Goal: Find specific page/section: Find specific page/section

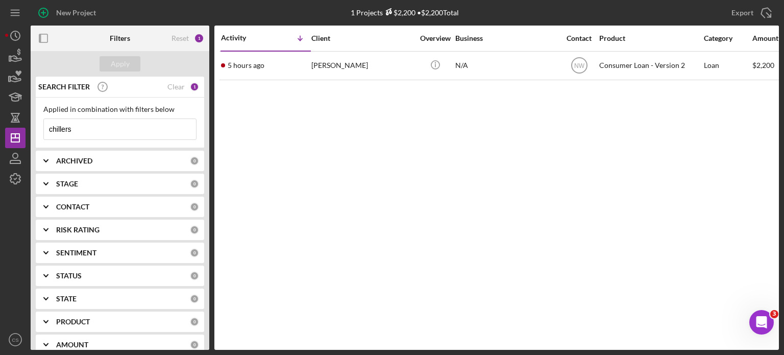
drag, startPoint x: 95, startPoint y: 133, endPoint x: 0, endPoint y: 99, distance: 100.9
click at [0, 106] on div "New Project 1 Projects $2,200 • $2,200 Total chillers Export Icon/Export Filter…" at bounding box center [392, 177] width 784 height 355
type input "wooden"
click at [121, 65] on div "Apply" at bounding box center [120, 63] width 19 height 15
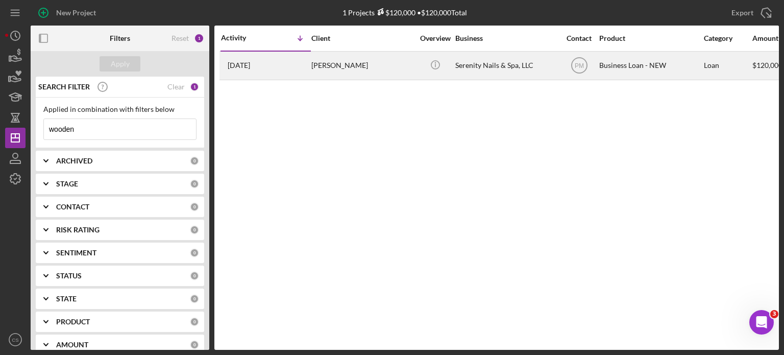
click at [250, 66] on time "[DATE]" at bounding box center [239, 65] width 22 height 8
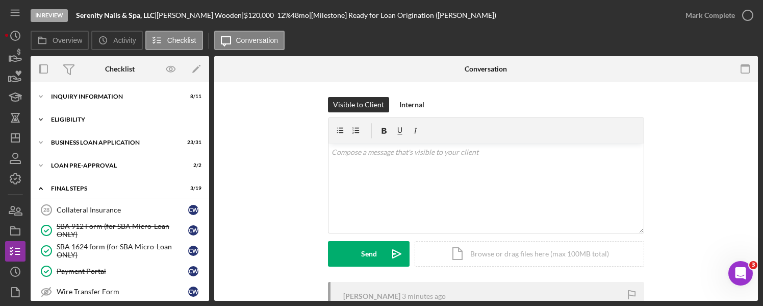
click at [39, 118] on icon "Icon/Expander" at bounding box center [41, 119] width 20 height 20
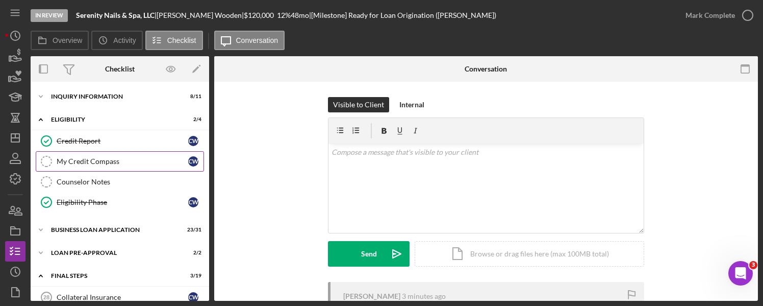
click at [84, 162] on div "My Credit Compass" at bounding box center [123, 161] width 132 height 8
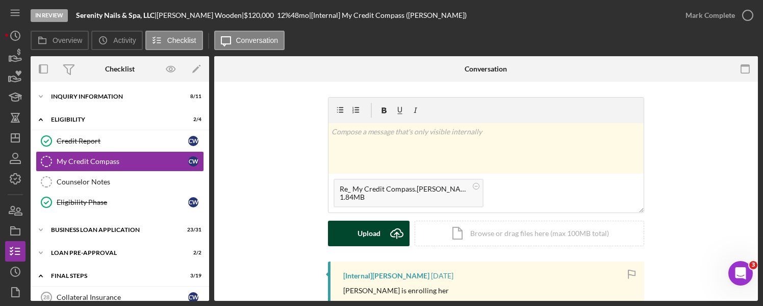
click at [390, 234] on icon "Icon/Upload" at bounding box center [397, 233] width 26 height 26
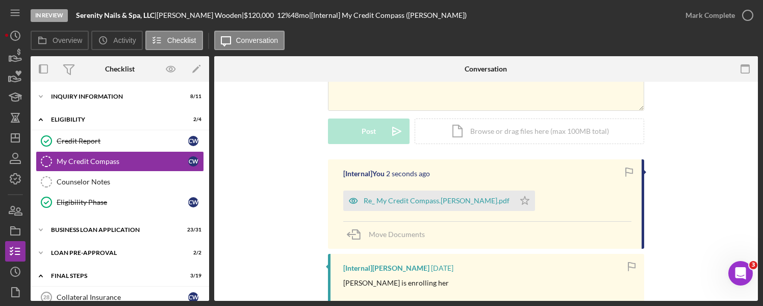
scroll to position [153, 0]
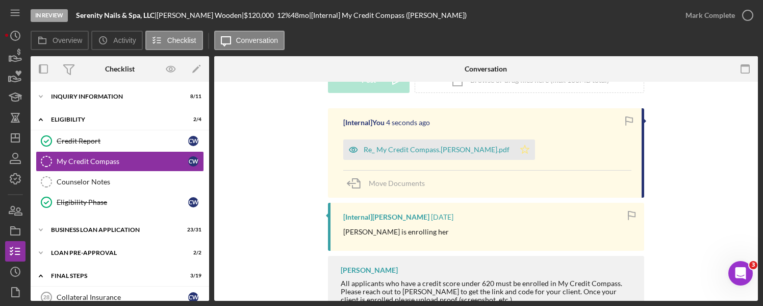
click at [520, 147] on icon "Icon/Star" at bounding box center [525, 149] width 20 height 20
click at [747, 14] on icon "button" at bounding box center [748, 16] width 26 height 26
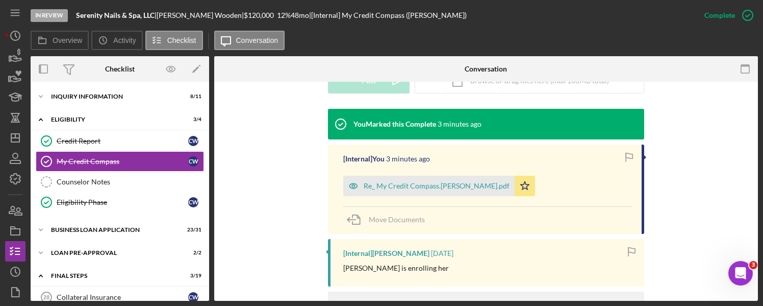
scroll to position [402, 0]
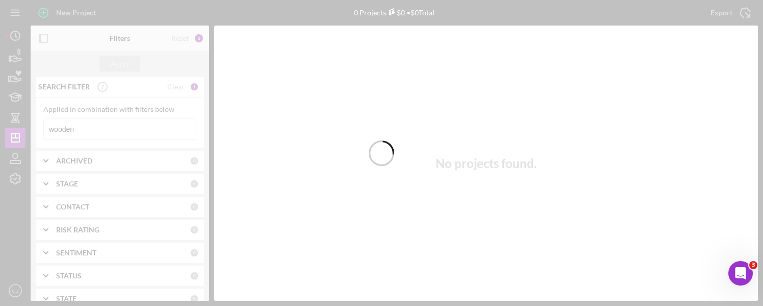
click at [80, 128] on div at bounding box center [381, 153] width 763 height 306
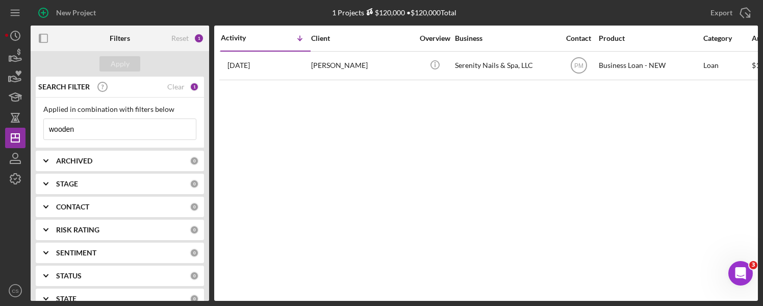
drag, startPoint x: 80, startPoint y: 128, endPoint x: 31, endPoint y: 121, distance: 49.9
click at [31, 121] on div "SEARCH FILTER Clear 1 Applied in combination with filters below wooden Icon/Men…" at bounding box center [120, 189] width 179 height 224
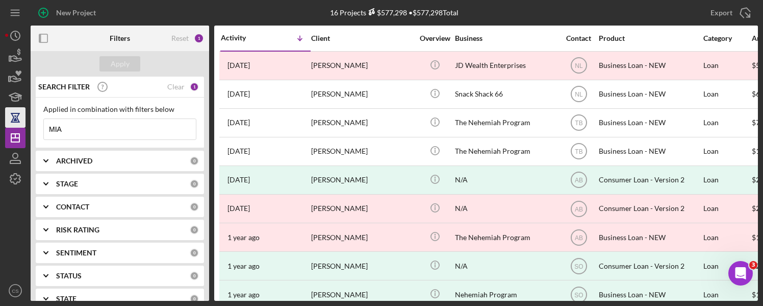
drag, startPoint x: 67, startPoint y: 131, endPoint x: 22, endPoint y: 118, distance: 46.5
click at [22, 118] on div "New Project 16 Projects $577,298 • $577,298 Total wooden Export Icon/Export Fil…" at bounding box center [381, 150] width 753 height 301
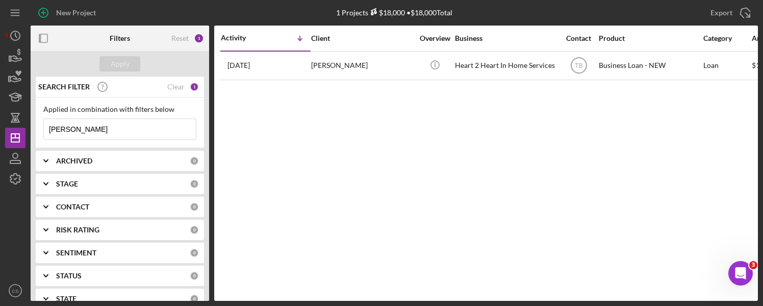
scroll to position [51, 0]
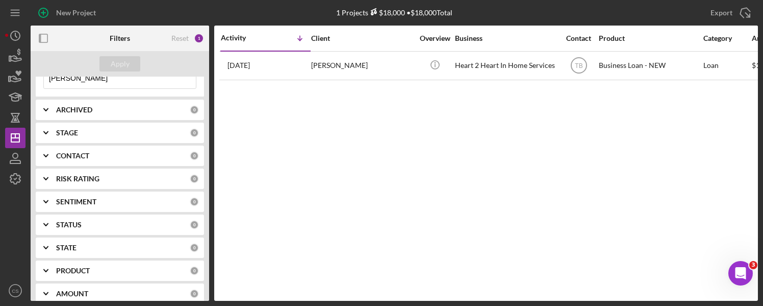
type input "[PERSON_NAME]"
click at [44, 109] on polyline at bounding box center [46, 110] width 4 height 2
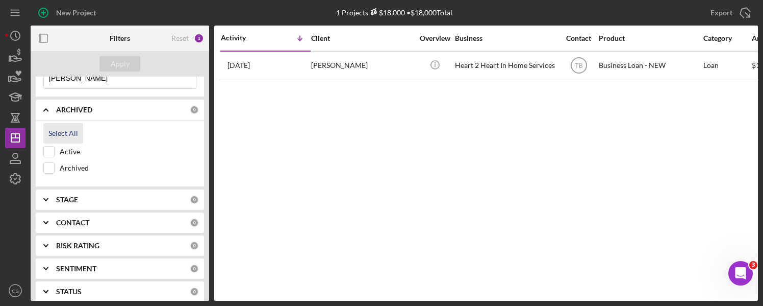
click at [54, 132] on div "Select All" at bounding box center [63, 133] width 30 height 20
checkbox input "true"
click at [46, 222] on icon "Icon/Expander" at bounding box center [46, 223] width 26 height 26
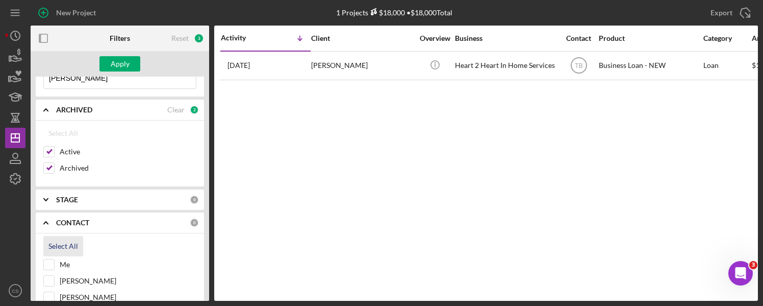
click at [53, 240] on div "Select All" at bounding box center [63, 246] width 30 height 20
checkbox input "true"
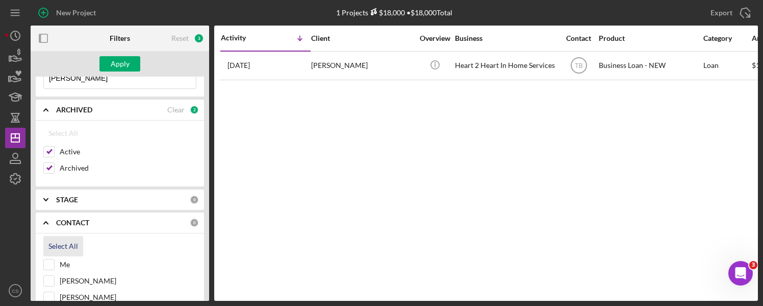
checkbox input "true"
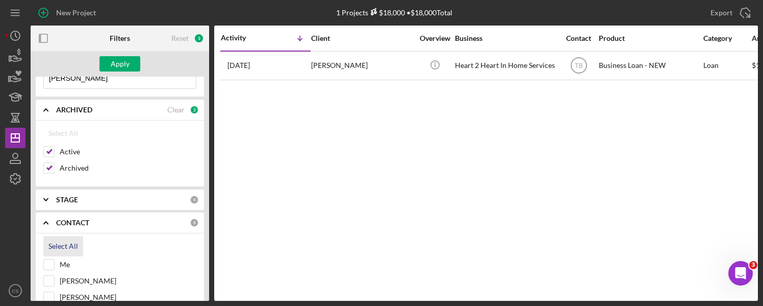
checkbox input "true"
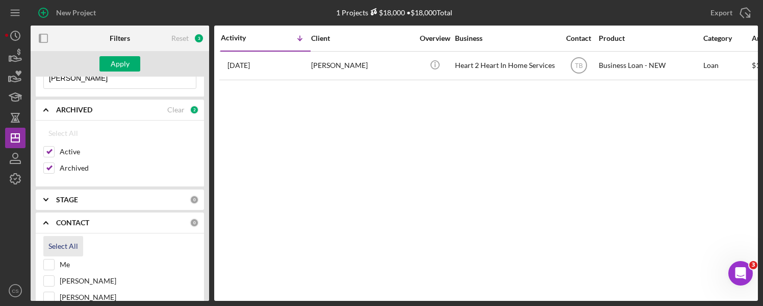
checkbox input "true"
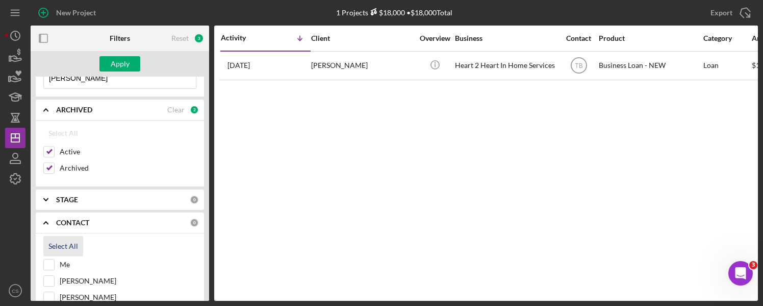
checkbox input "true"
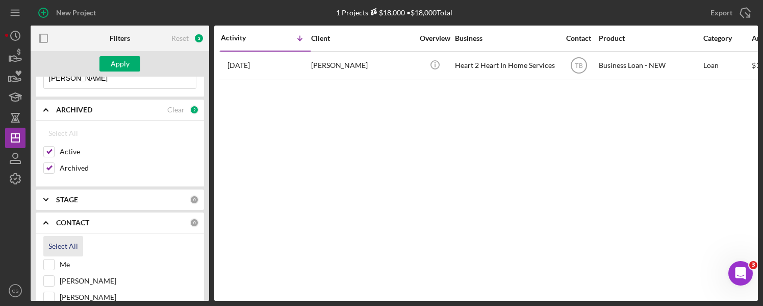
checkbox input "true"
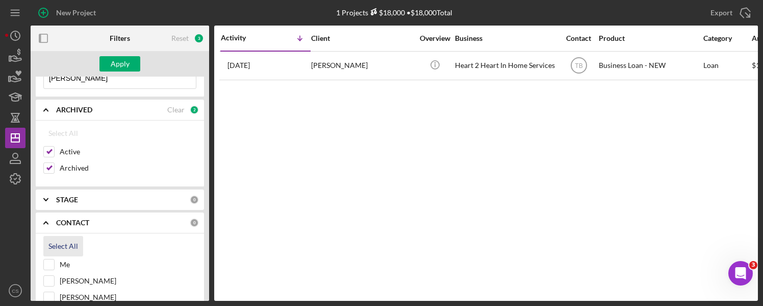
checkbox input "true"
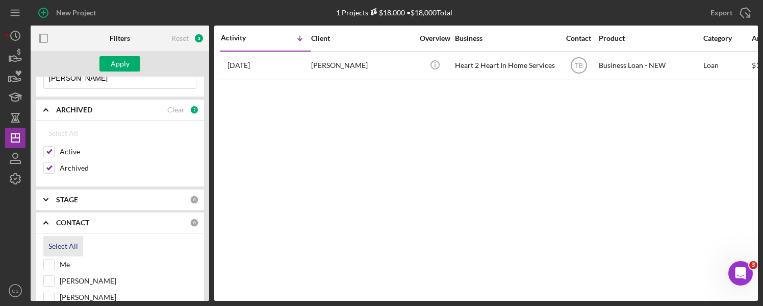
checkbox input "true"
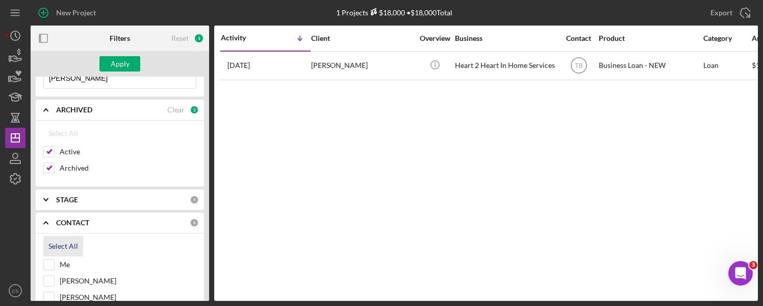
checkbox input "true"
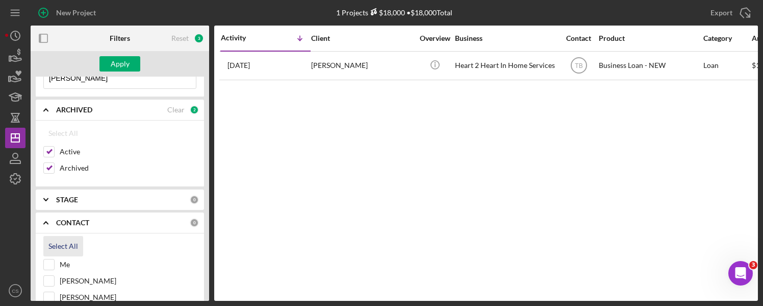
checkbox input "true"
click at [128, 64] on div "Apply" at bounding box center [120, 63] width 19 height 15
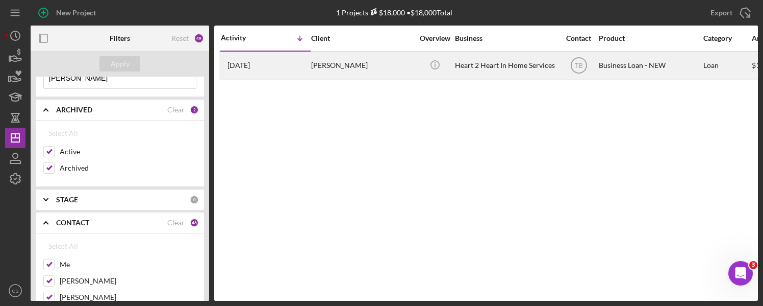
click at [315, 67] on div "[PERSON_NAME]" at bounding box center [362, 65] width 102 height 27
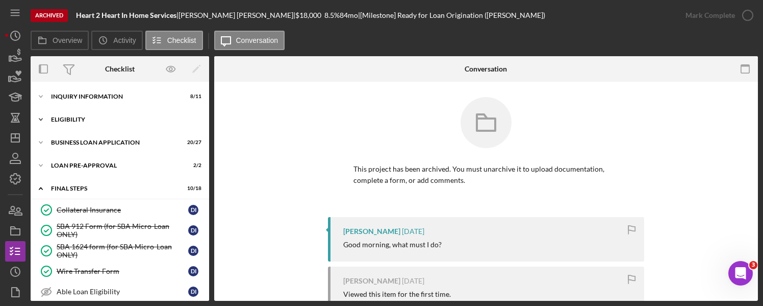
click at [43, 119] on icon "Icon/Expander" at bounding box center [41, 119] width 20 height 20
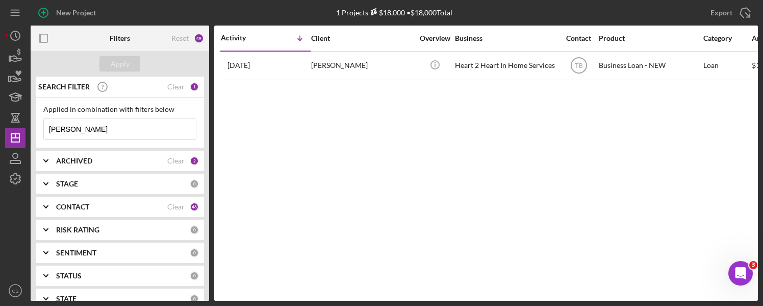
scroll to position [102, 0]
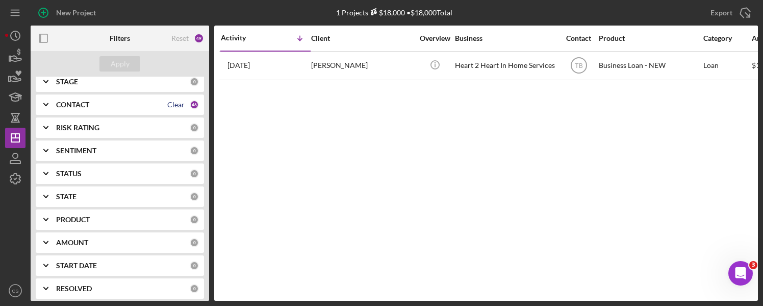
click at [172, 107] on div "Clear" at bounding box center [175, 105] width 17 height 8
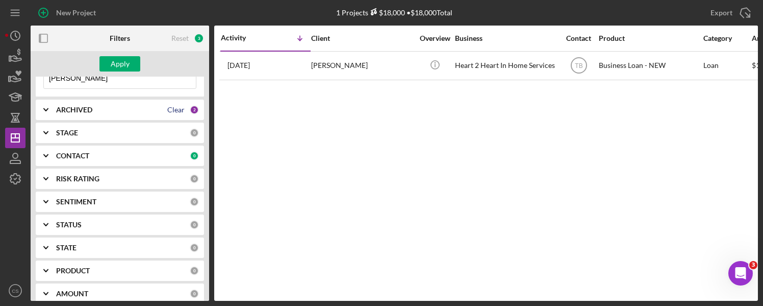
click at [167, 110] on div "Clear" at bounding box center [175, 110] width 17 height 8
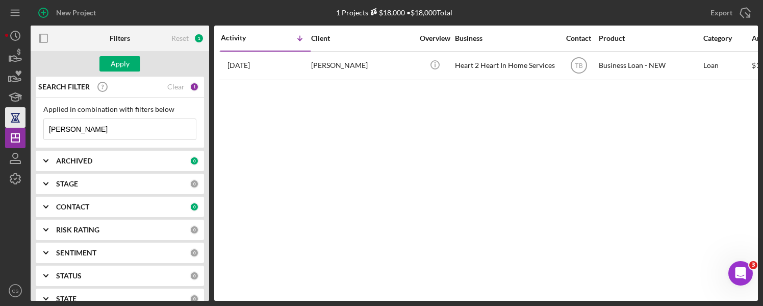
drag, startPoint x: 90, startPoint y: 124, endPoint x: 23, endPoint y: 125, distance: 66.8
click at [23, 125] on div "New Project 1 Projects $18,000 • $18,000 Total IRVING Export Icon/Export Filter…" at bounding box center [381, 150] width 753 height 301
type input "MIA"
click at [191, 161] on div "0" at bounding box center [194, 160] width 9 height 9
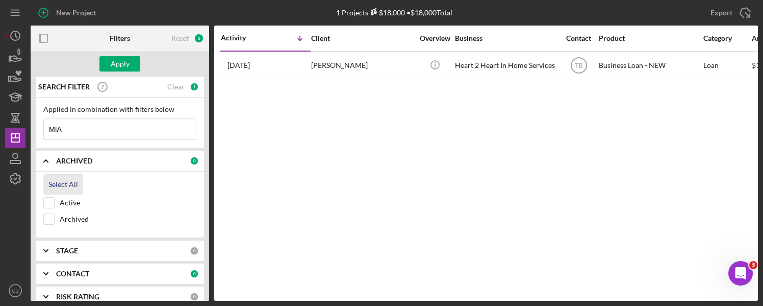
click at [62, 181] on div "Select All" at bounding box center [63, 184] width 30 height 20
checkbox input "true"
click at [190, 273] on div "0" at bounding box center [194, 273] width 9 height 9
click at [66, 293] on div "Select All" at bounding box center [63, 297] width 30 height 20
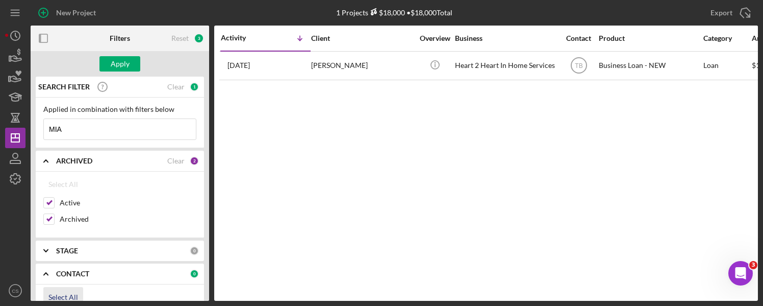
checkbox input "true"
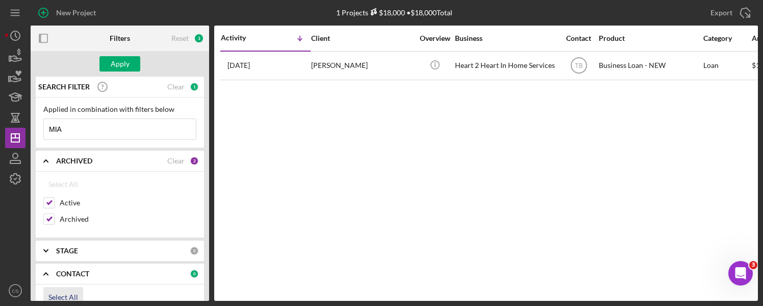
checkbox input "true"
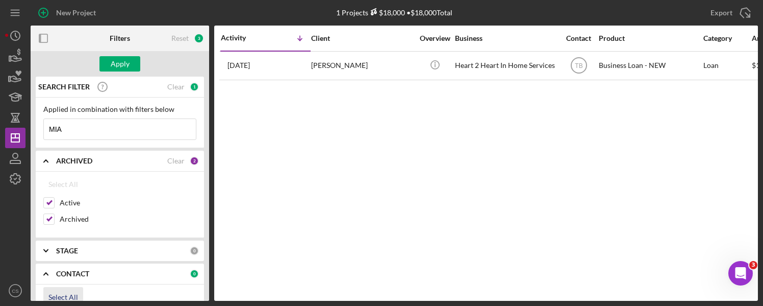
checkbox input "true"
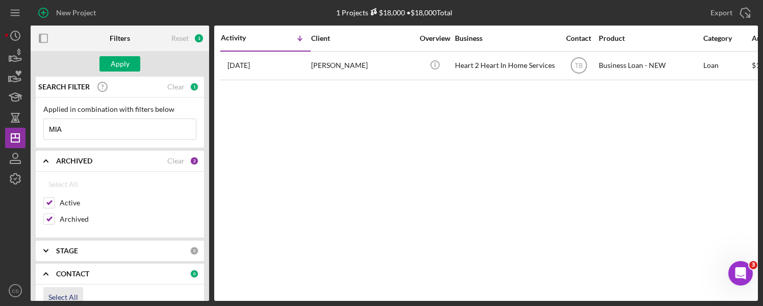
checkbox input "true"
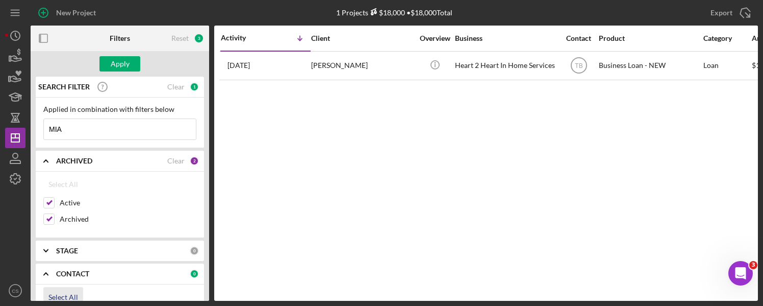
checkbox input "true"
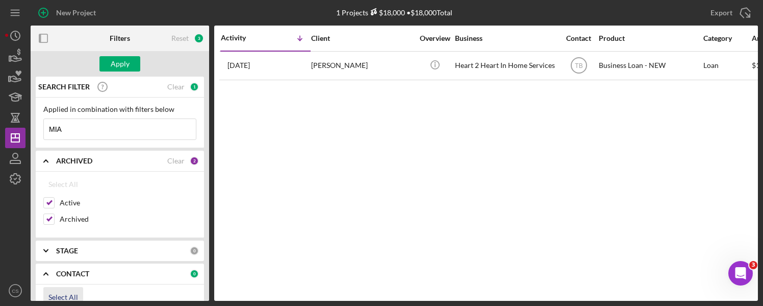
checkbox input "true"
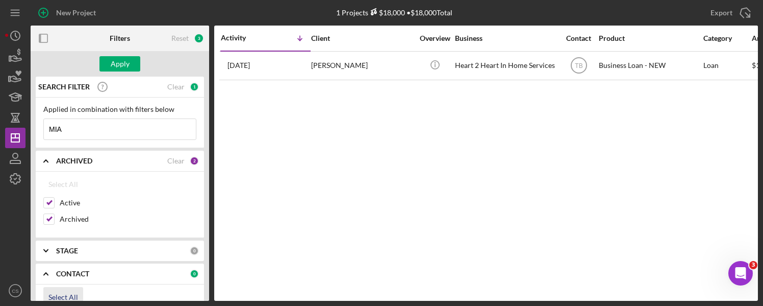
checkbox input "true"
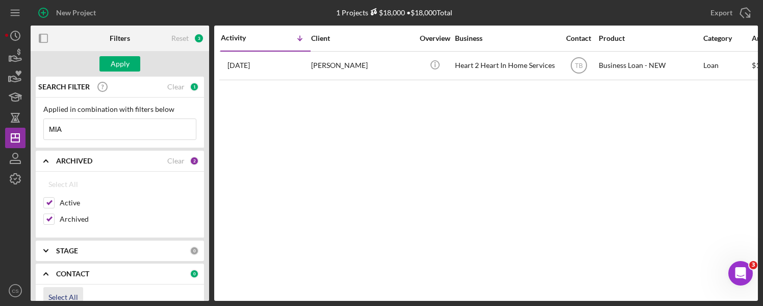
checkbox input "true"
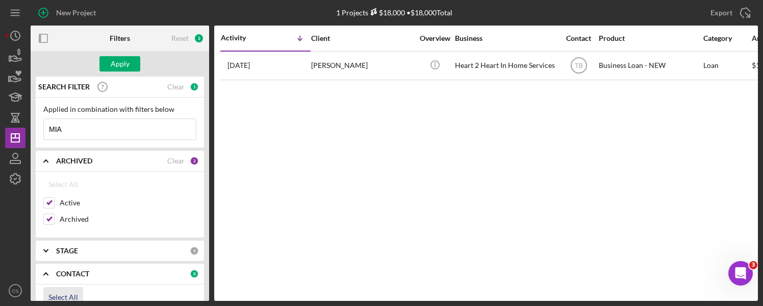
checkbox input "true"
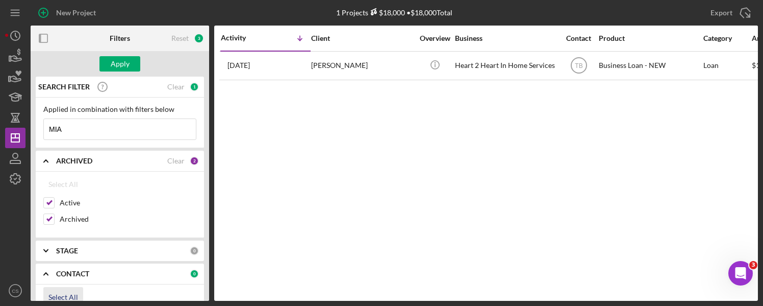
checkbox input "true"
click at [122, 64] on div "Apply" at bounding box center [120, 63] width 19 height 15
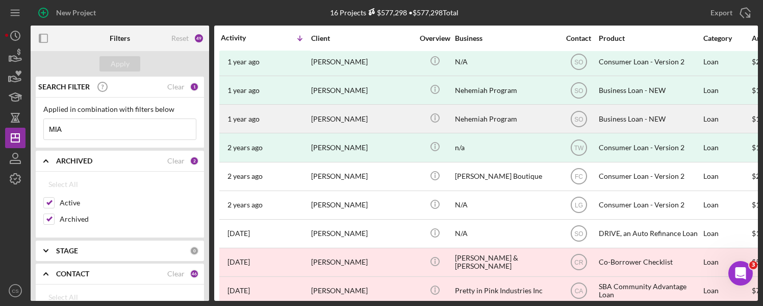
scroll to position [221, 0]
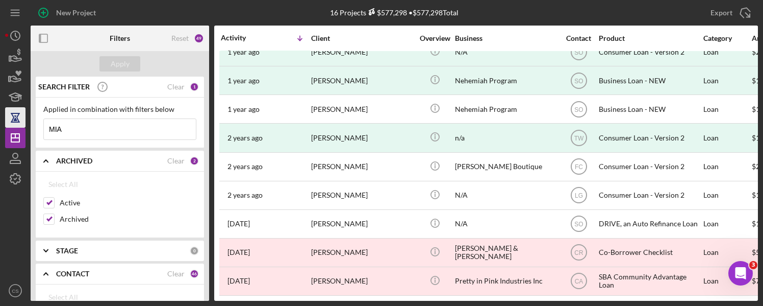
drag, startPoint x: 79, startPoint y: 123, endPoint x: 16, endPoint y: 122, distance: 62.2
click at [22, 123] on div "New Project 16 Projects $577,298 • $577,298 Total IRVING Export Icon/Export Fil…" at bounding box center [381, 150] width 753 height 301
click at [111, 62] on div "Apply" at bounding box center [120, 63] width 19 height 15
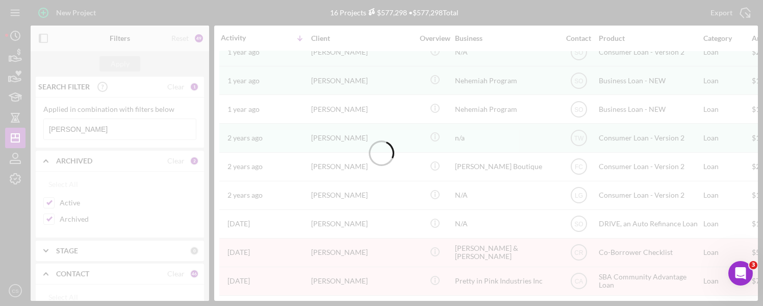
scroll to position [0, 0]
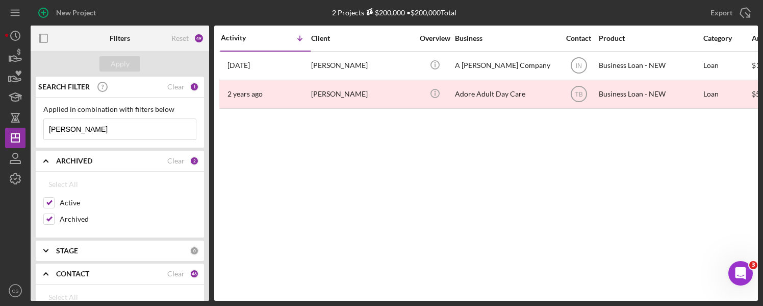
drag, startPoint x: 89, startPoint y: 128, endPoint x: 42, endPoint y: 129, distance: 46.9
click at [42, 129] on div "Applied in combination with filters below [PERSON_NAME] Icon/Menu Close" at bounding box center [120, 122] width 168 height 51
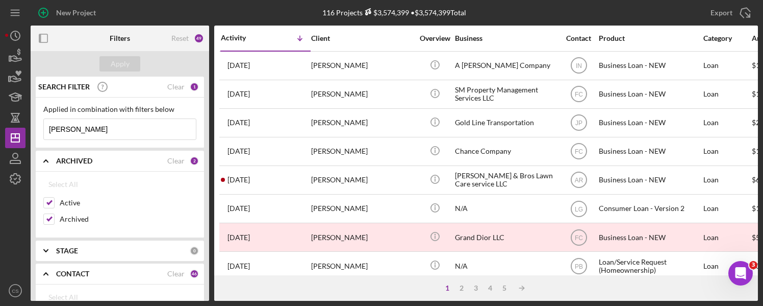
drag, startPoint x: 90, startPoint y: 126, endPoint x: 38, endPoint y: 127, distance: 51.5
click at [38, 127] on div "Applied in combination with filters below [PERSON_NAME] Icon/Menu Close" at bounding box center [120, 122] width 168 height 51
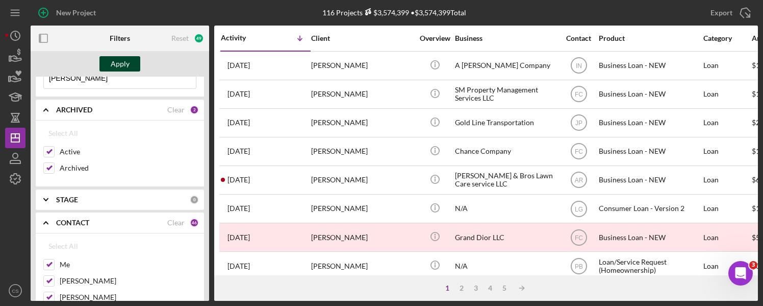
type input "[PERSON_NAME]"
click at [122, 71] on div "Apply" at bounding box center [120, 63] width 19 height 15
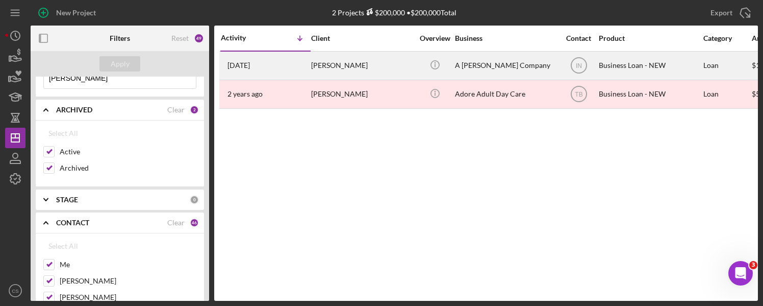
click at [250, 66] on time "[DATE]" at bounding box center [239, 65] width 22 height 8
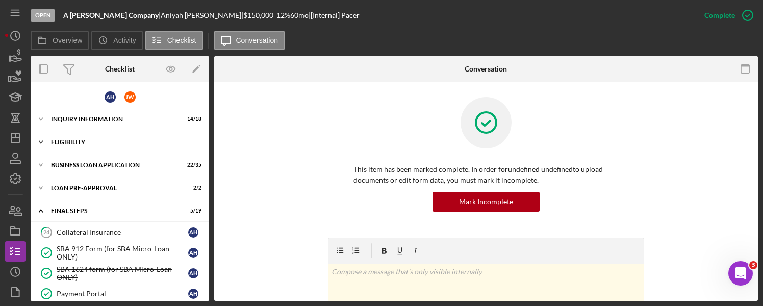
click at [38, 141] on icon "Icon/Expander" at bounding box center [41, 142] width 20 height 20
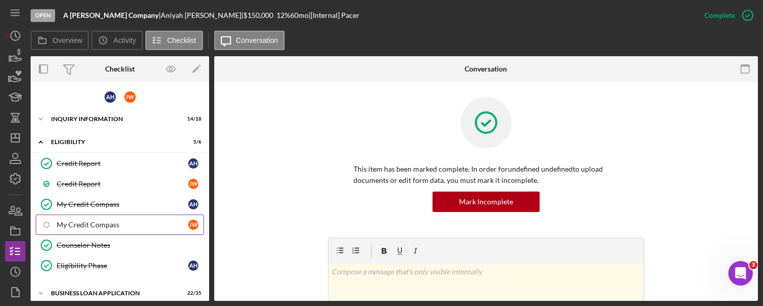
click at [87, 220] on div "My Credit Compass" at bounding box center [123, 224] width 132 height 8
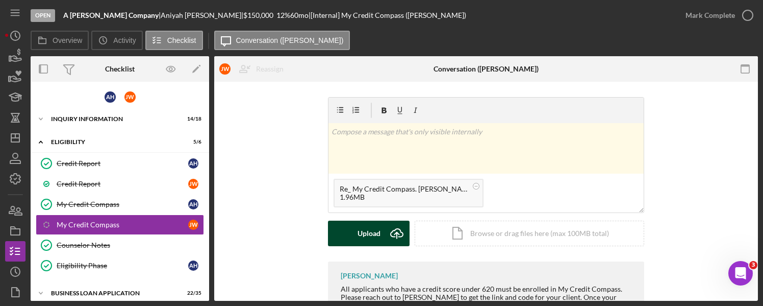
click at [391, 228] on icon "Icon/Upload" at bounding box center [397, 233] width 26 height 26
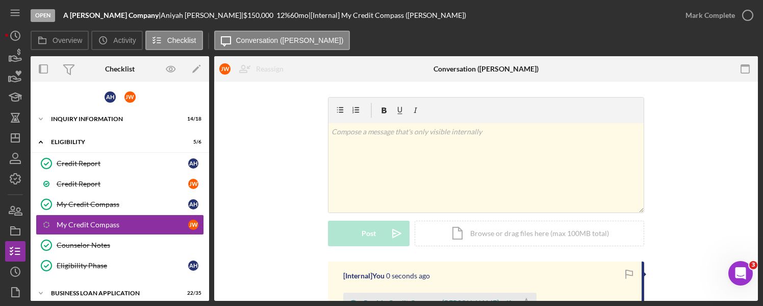
scroll to position [153, 0]
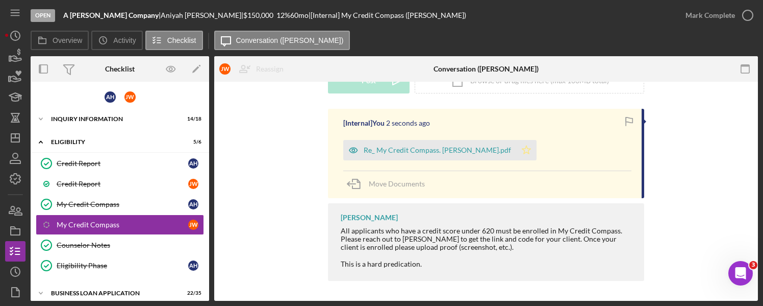
click at [516, 151] on icon "Icon/Star" at bounding box center [526, 150] width 20 height 20
click at [747, 15] on icon "button" at bounding box center [748, 16] width 26 height 26
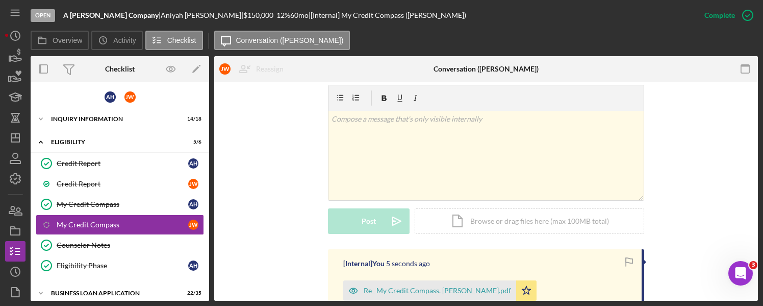
scroll to position [292, 0]
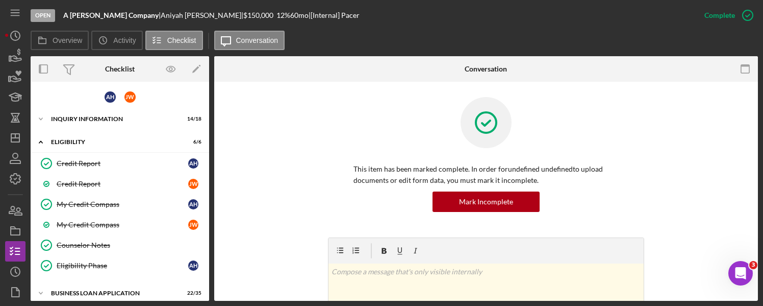
scroll to position [464, 0]
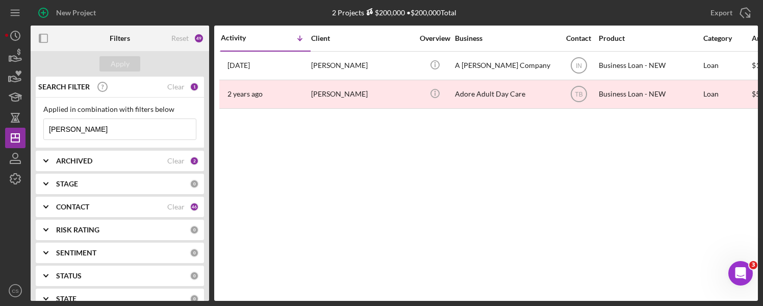
click at [190, 160] on div "2" at bounding box center [194, 160] width 9 height 9
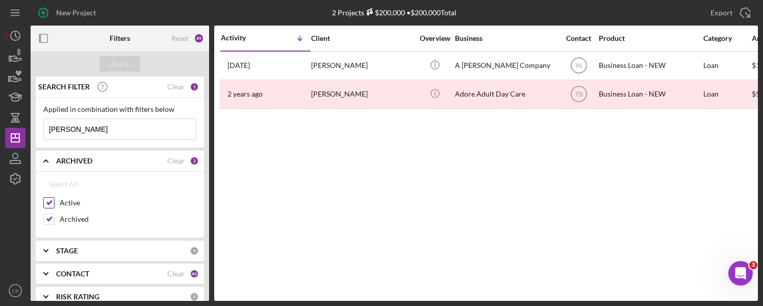
scroll to position [51, 0]
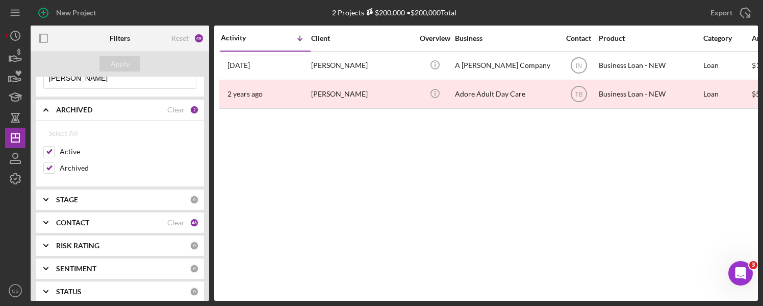
click at [191, 222] on div "46" at bounding box center [194, 222] width 9 height 9
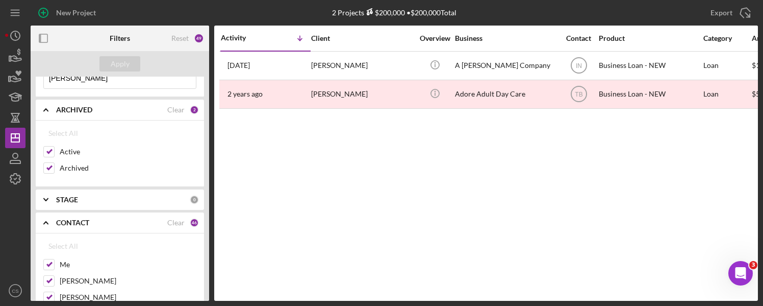
click at [67, 83] on input "[PERSON_NAME]" at bounding box center [120, 78] width 152 height 20
click at [71, 80] on input "[PERSON_NAME]" at bounding box center [120, 78] width 152 height 20
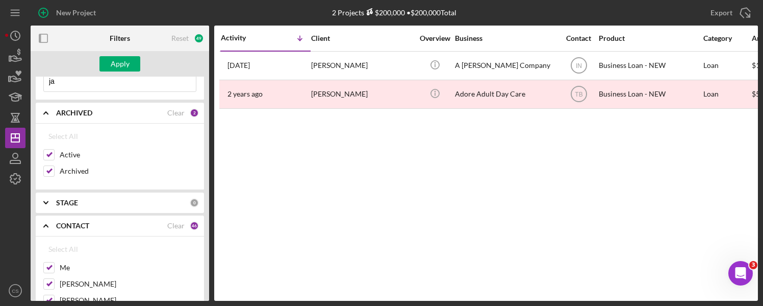
type input "j"
type input "[PERSON_NAME]"
click at [121, 61] on div "Apply" at bounding box center [120, 63] width 19 height 15
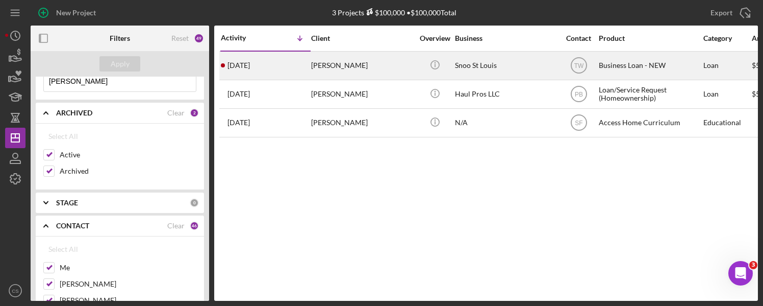
click at [324, 65] on div "[PERSON_NAME]" at bounding box center [362, 65] width 102 height 27
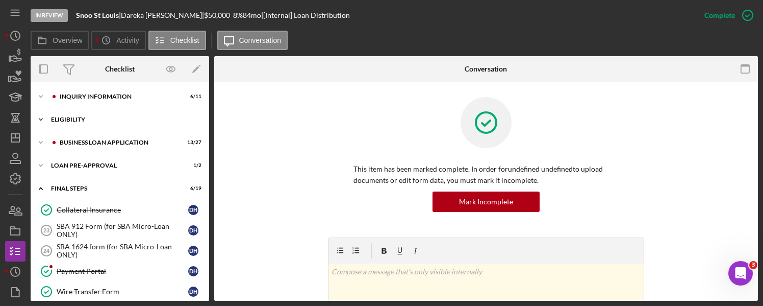
click at [40, 120] on polyline at bounding box center [40, 119] width 3 height 2
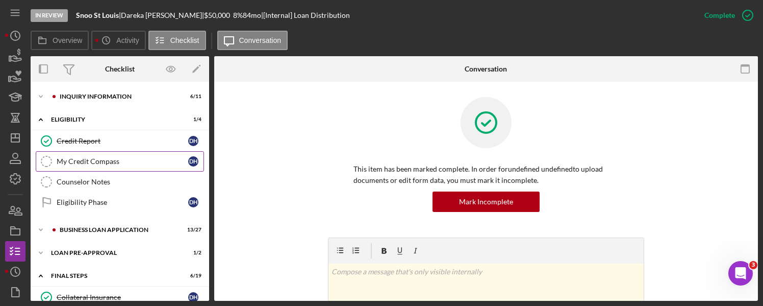
click at [65, 159] on div "My Credit Compass" at bounding box center [123, 161] width 132 height 8
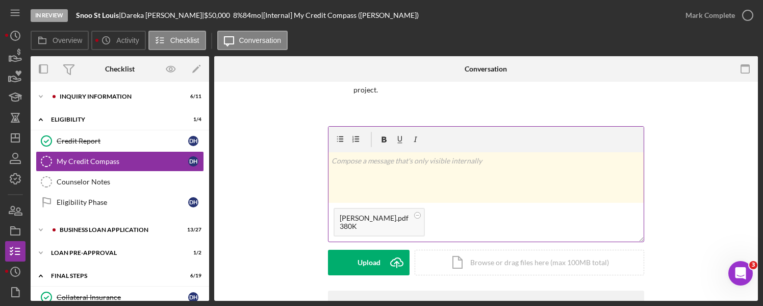
scroll to position [153, 0]
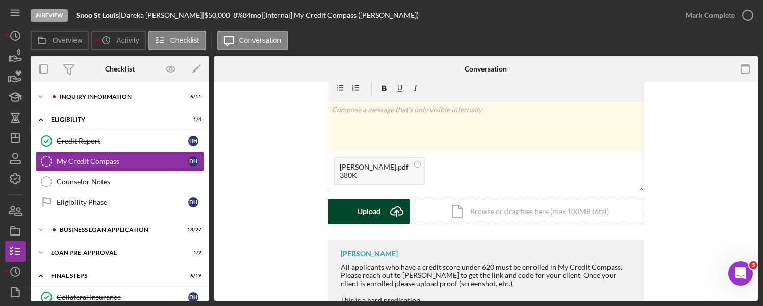
click at [392, 209] on icon "Icon/Upload" at bounding box center [397, 211] width 26 height 26
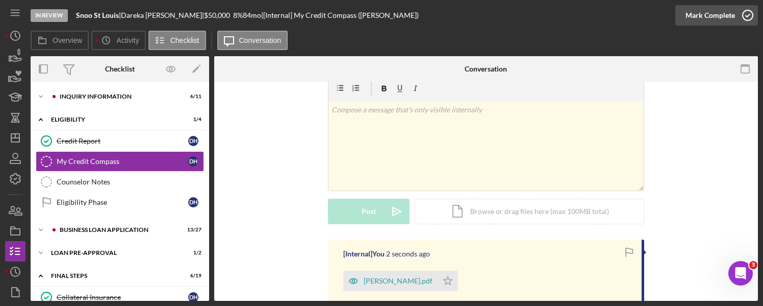
click at [746, 18] on icon "button" at bounding box center [748, 16] width 26 height 26
